Goal: Information Seeking & Learning: Learn about a topic

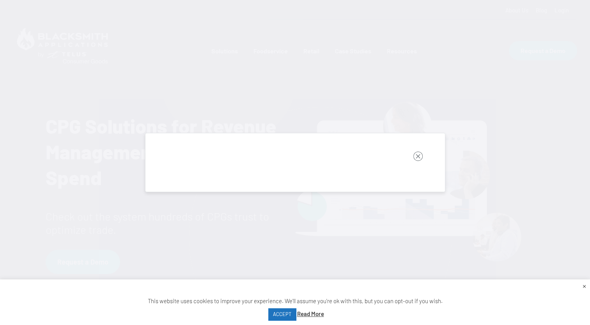
click at [420, 153] on rect "button" at bounding box center [418, 156] width 9 height 9
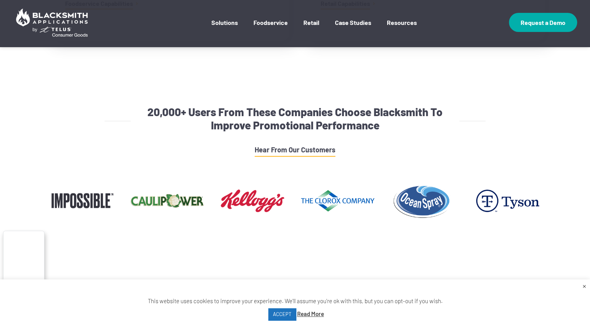
scroll to position [702, 0]
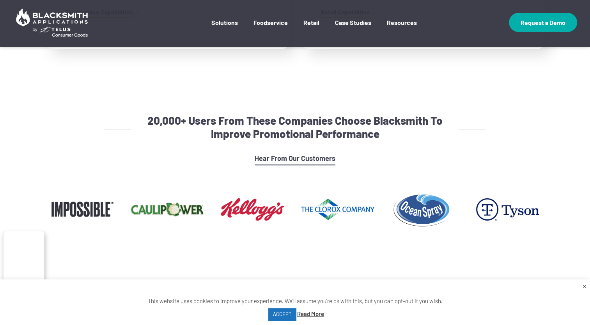
click at [296, 158] on link "Hear From Our Customers" at bounding box center [295, 158] width 81 height 13
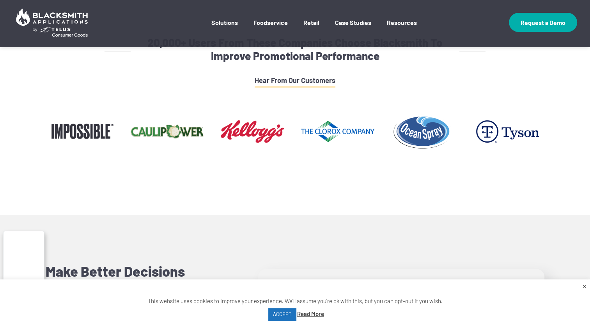
click at [365, 75] on p "Hear From Our Customers" at bounding box center [295, 80] width 321 height 13
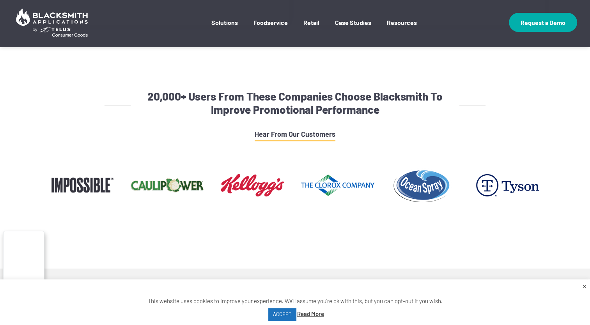
scroll to position [702, 0]
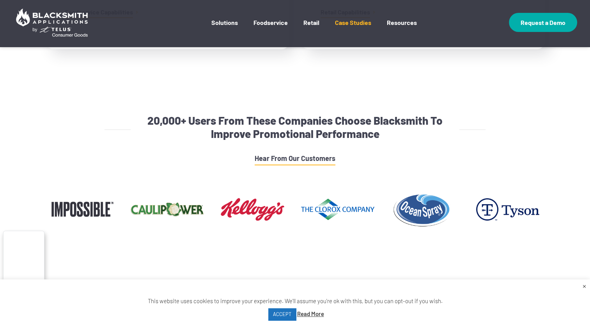
click at [358, 28] on link "Case Studies" at bounding box center [353, 28] width 36 height 19
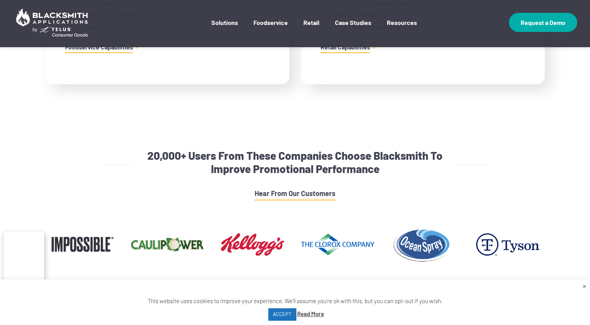
scroll to position [663, 0]
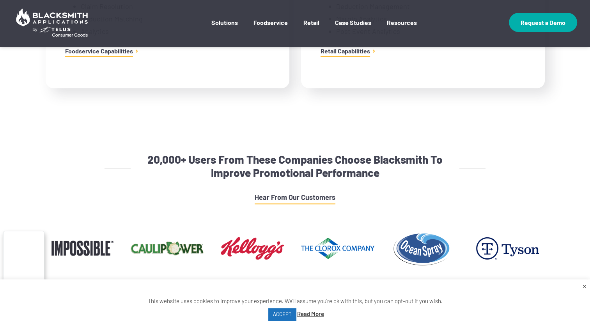
click at [251, 169] on h4 "20,000+ Users From These Companies Choose Blacksmith To Improve Promotional Per…" at bounding box center [295, 166] width 321 height 27
click at [291, 197] on link "Hear From Our Customers" at bounding box center [295, 197] width 81 height 13
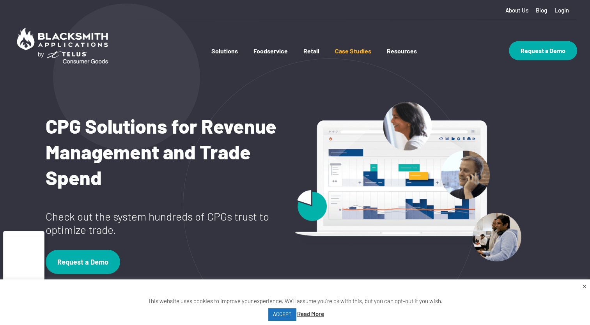
click at [344, 55] on link "Case Studies" at bounding box center [353, 58] width 36 height 23
